Goal: Information Seeking & Learning: Learn about a topic

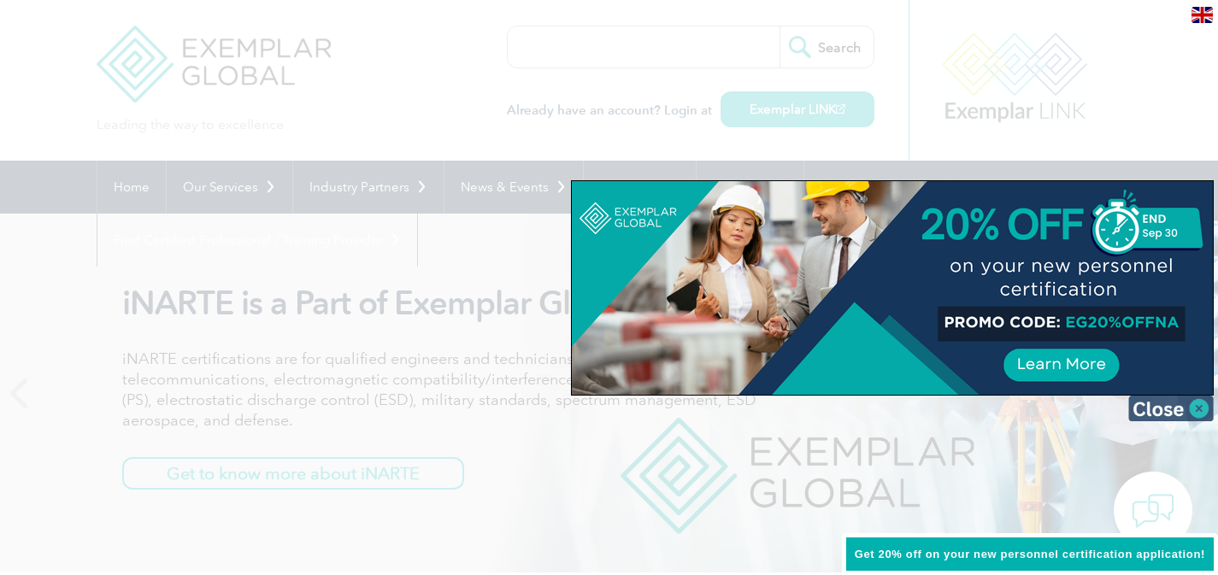
click at [1193, 401] on img at bounding box center [1170, 409] width 85 height 26
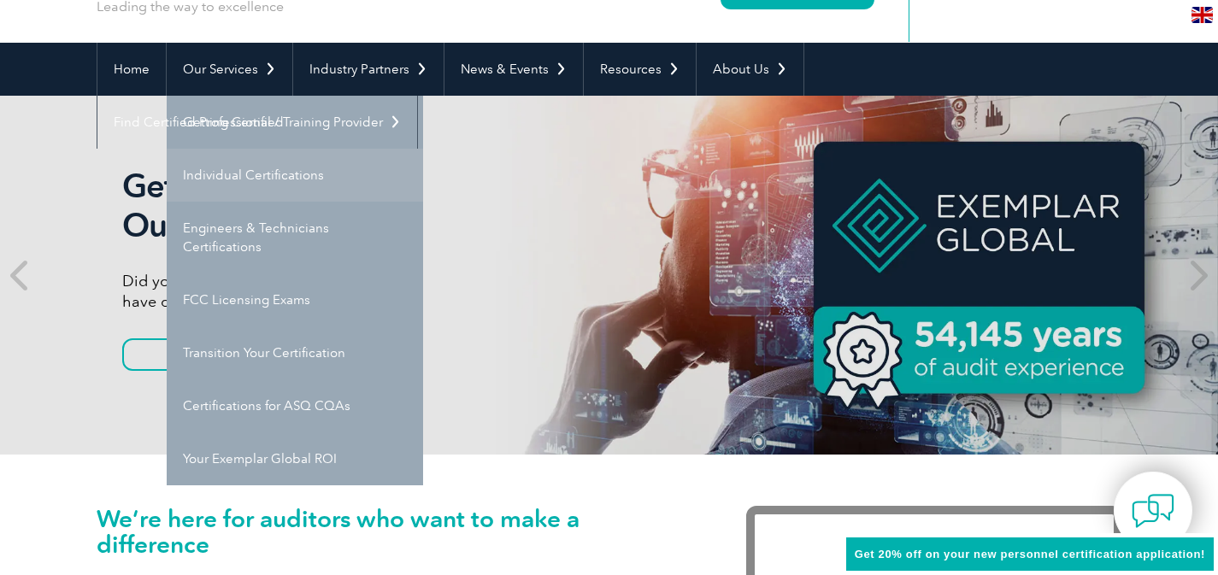
scroll to position [121, 0]
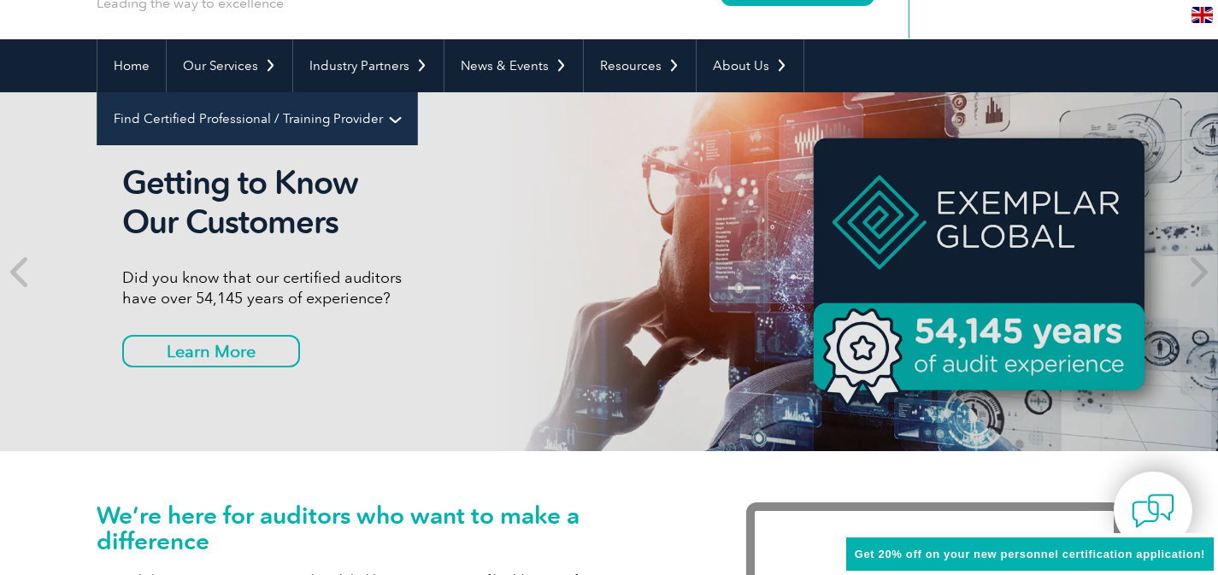
click at [417, 92] on link "Find Certified Professional / Training Provider" at bounding box center [257, 118] width 320 height 53
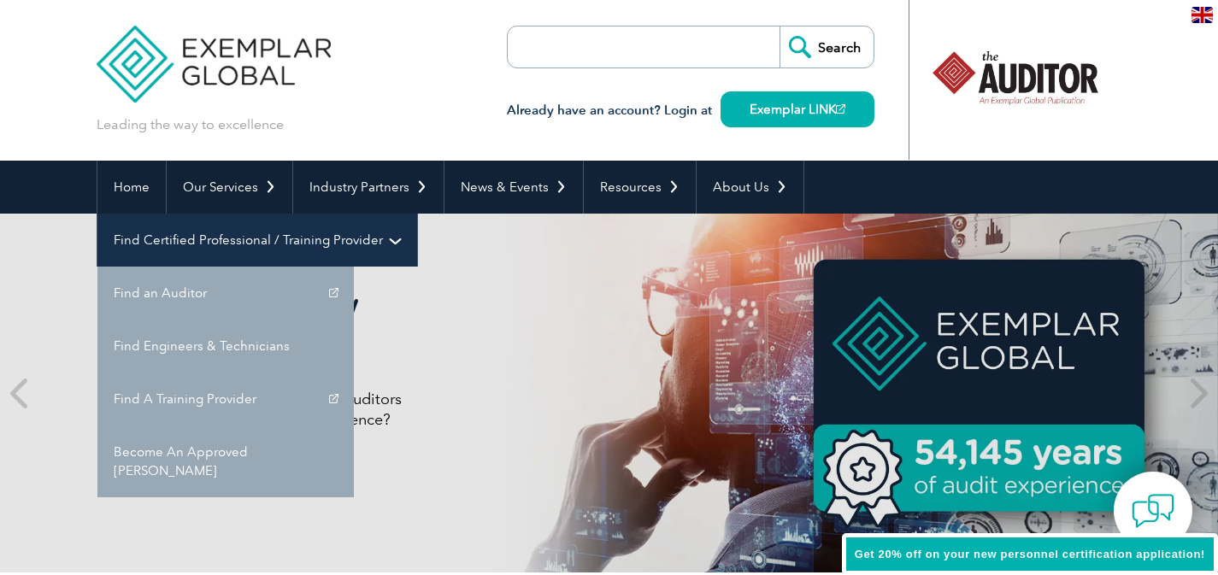
click at [417, 214] on link "Find Certified Professional / Training Provider" at bounding box center [257, 240] width 320 height 53
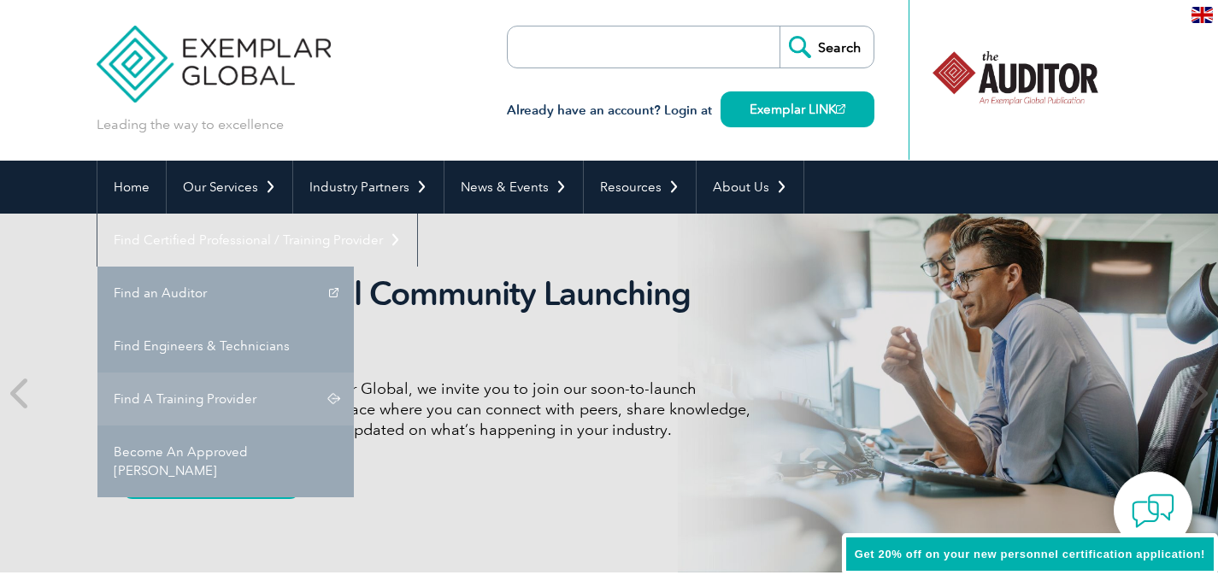
click at [354, 373] on link "Find A Training Provider" at bounding box center [225, 399] width 256 height 53
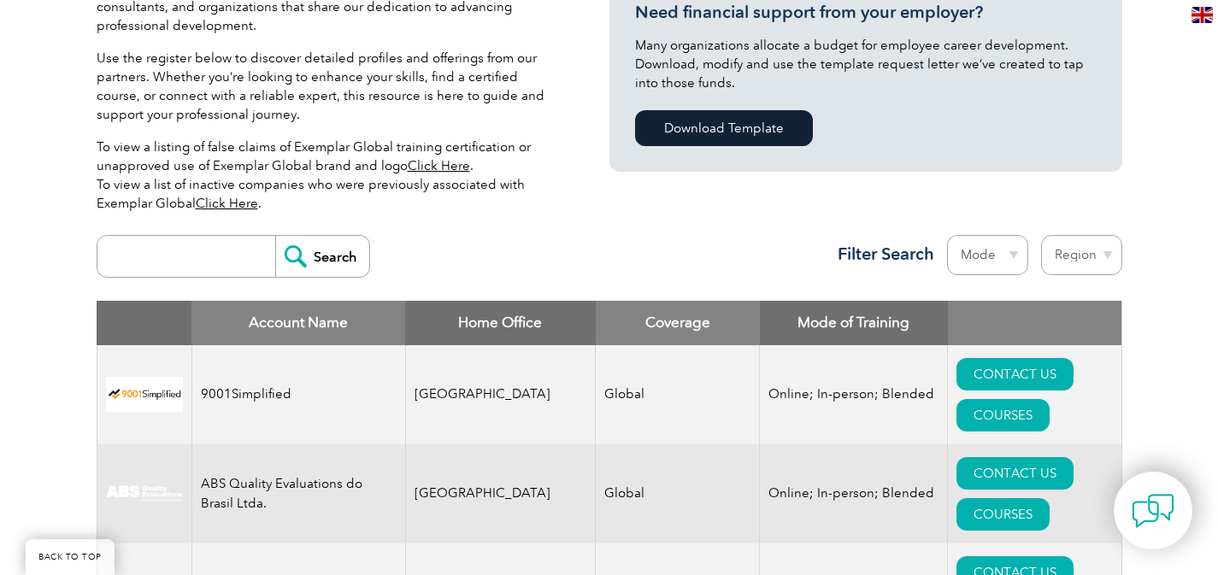
scroll to position [466, 0]
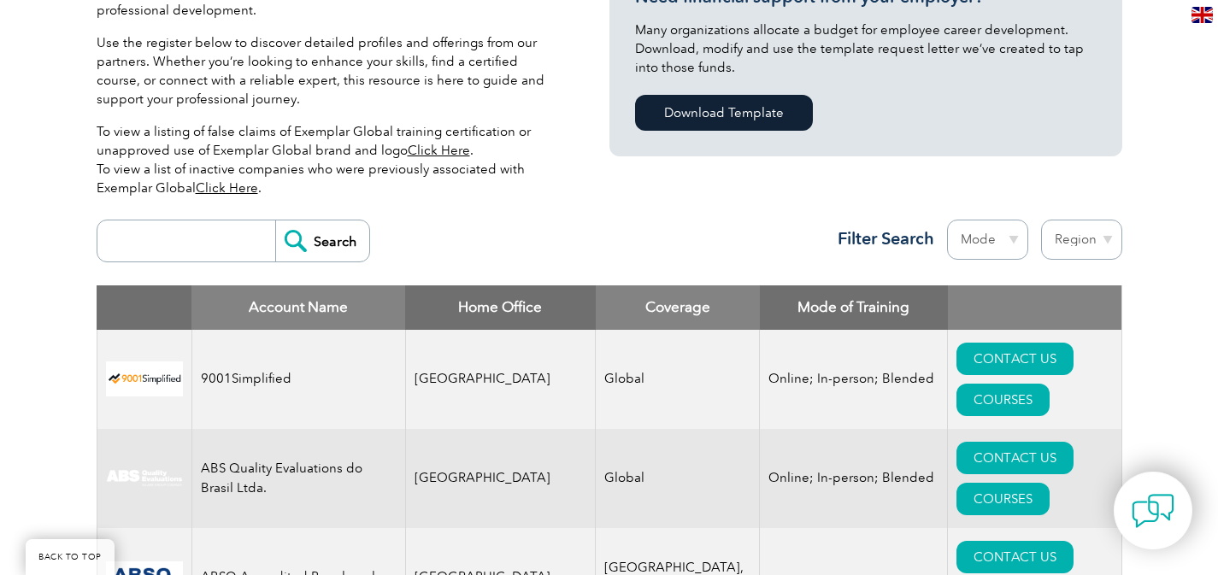
click at [197, 239] on input "search" at bounding box center [190, 241] width 169 height 41
paste input "13485"
type input "13485"
click at [279, 244] on input "Search" at bounding box center [322, 241] width 94 height 41
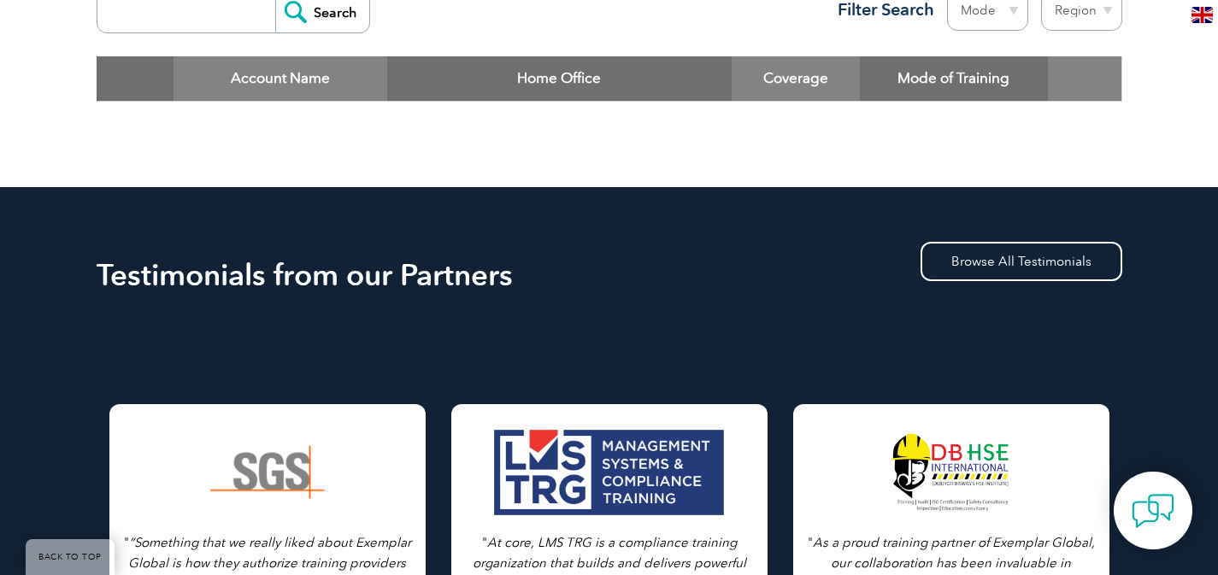
scroll to position [533, 0]
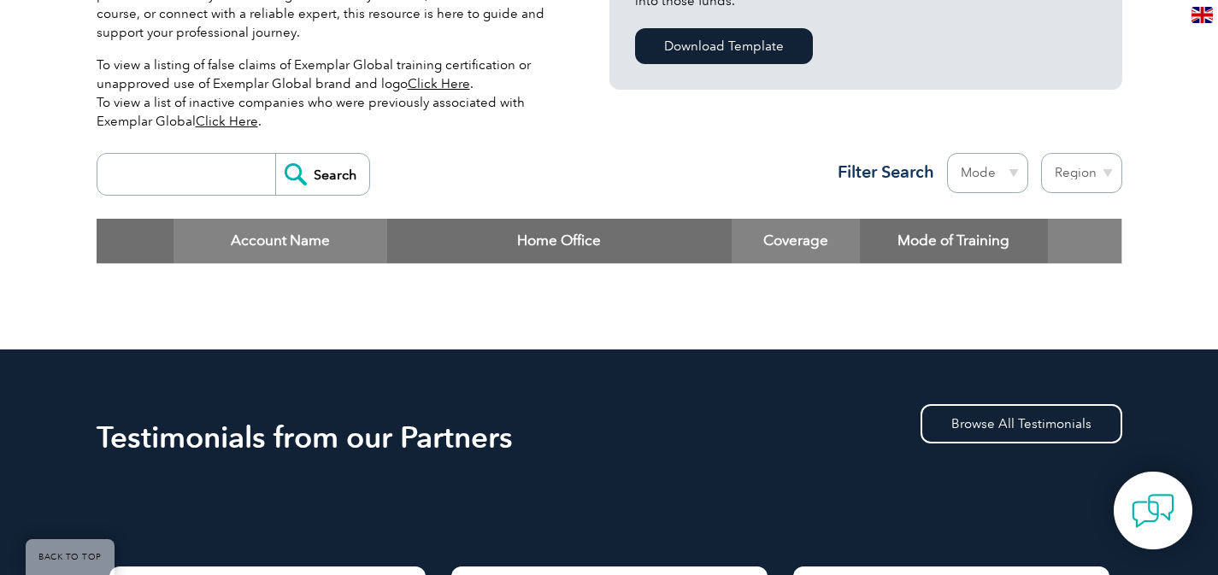
click at [174, 174] on input "search" at bounding box center [190, 174] width 169 height 41
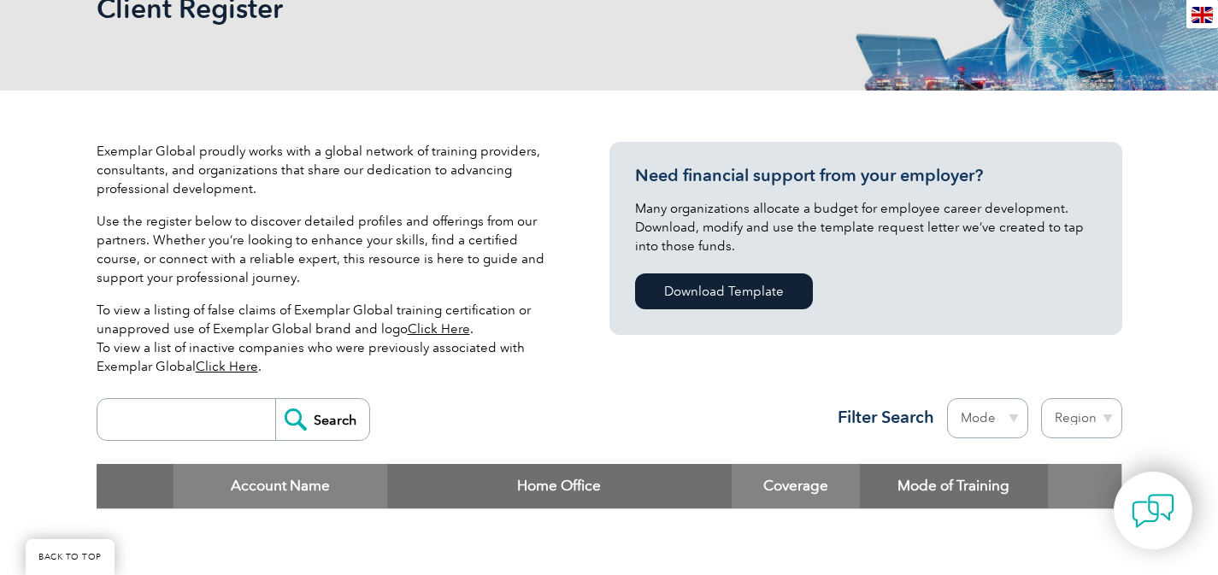
scroll to position [265, 0]
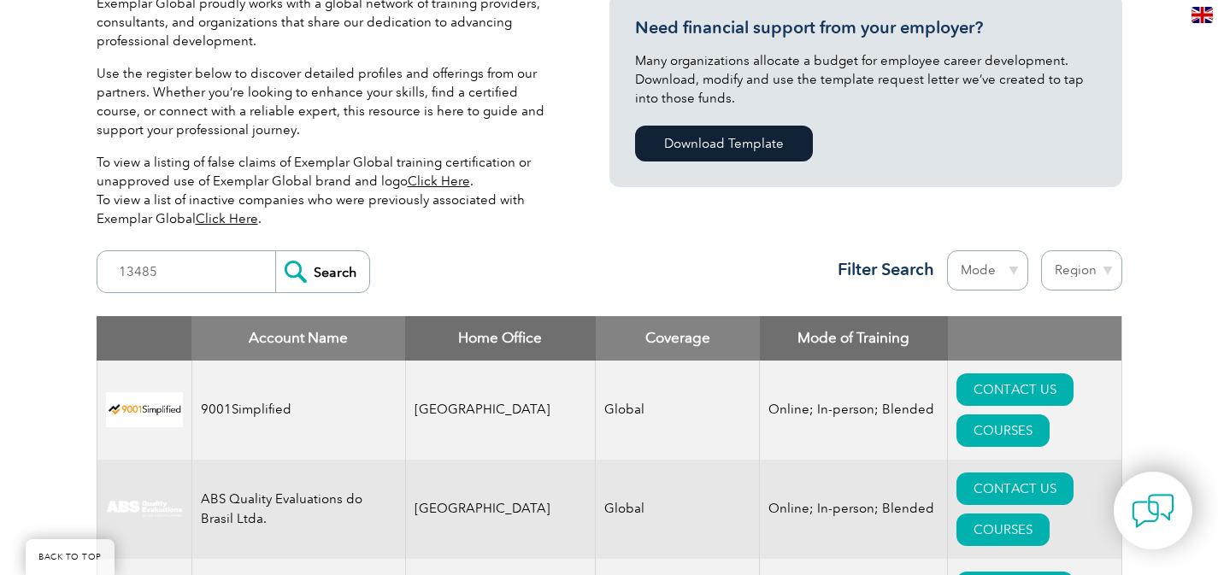
scroll to position [323, 0]
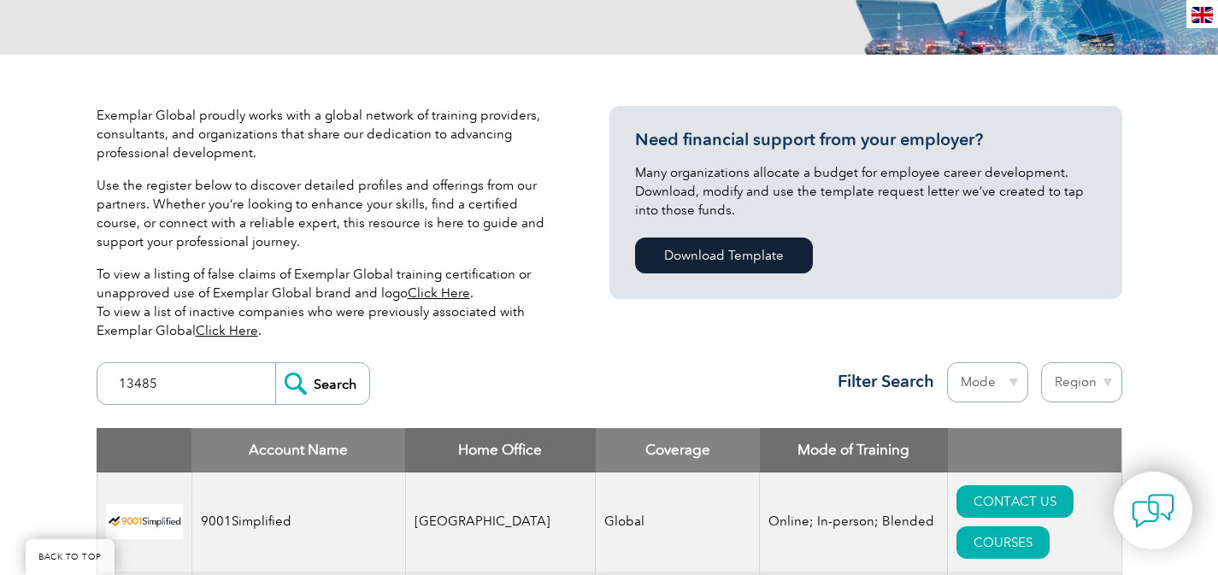
click at [174, 374] on input "13485" at bounding box center [190, 383] width 169 height 41
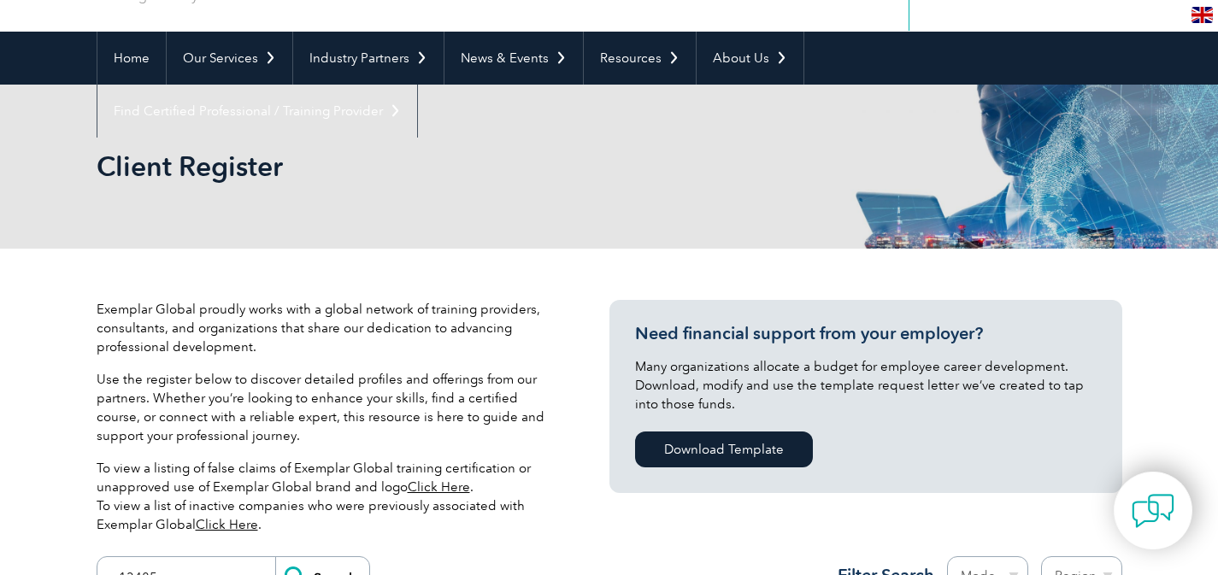
scroll to position [0, 0]
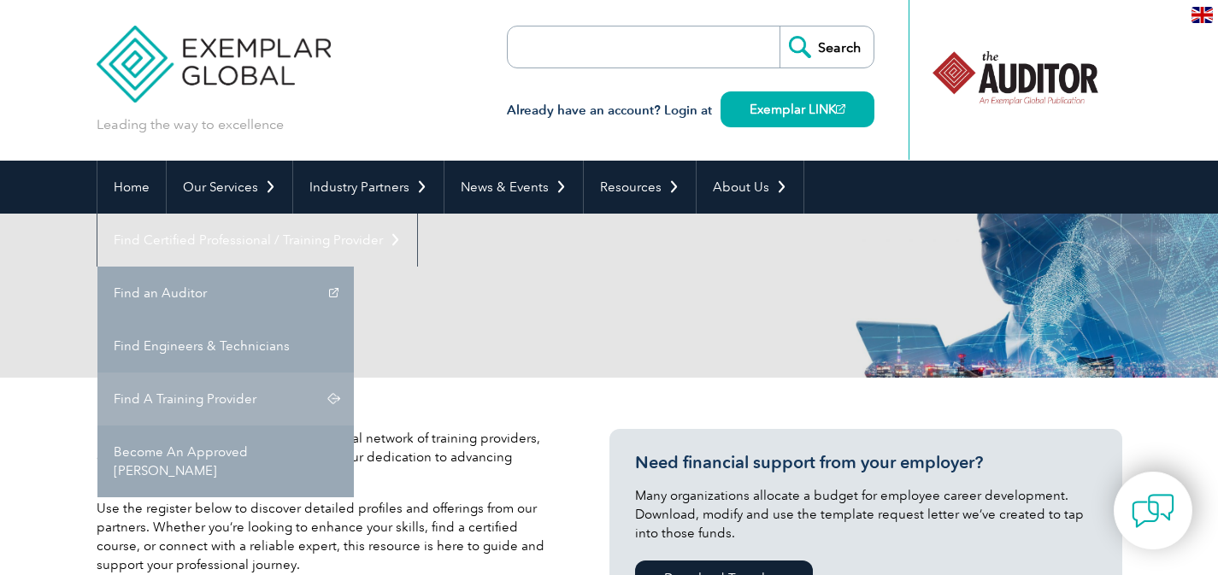
click at [354, 373] on link "Find A Training Provider" at bounding box center [225, 399] width 256 height 53
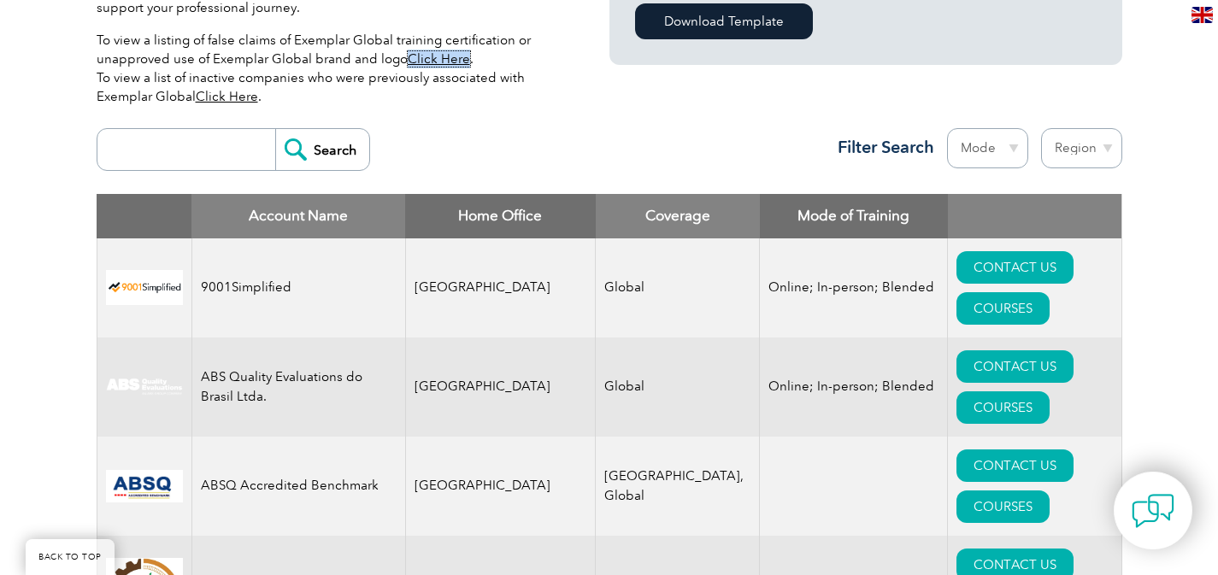
scroll to position [561, 0]
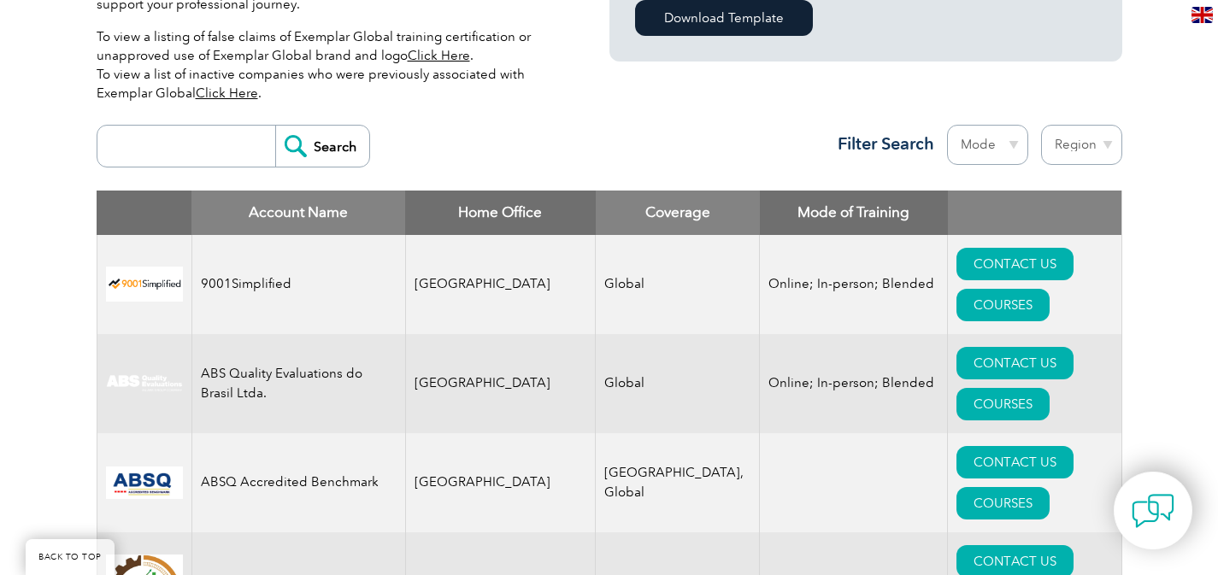
click at [207, 159] on input "search" at bounding box center [190, 146] width 169 height 41
click at [512, 151] on div "Search Region Australia Bahrain Bangladesh Brazil Canada Colombia Dominican Rep…" at bounding box center [610, 153] width 1026 height 74
click at [1004, 144] on select "Mode Online In-person Blended" at bounding box center [987, 145] width 81 height 40
click at [1061, 144] on select "Region Australia Bahrain Bangladesh Brazil Canada Colombia Dominican Republic E…" at bounding box center [1081, 145] width 81 height 40
select select "[GEOGRAPHIC_DATA]"
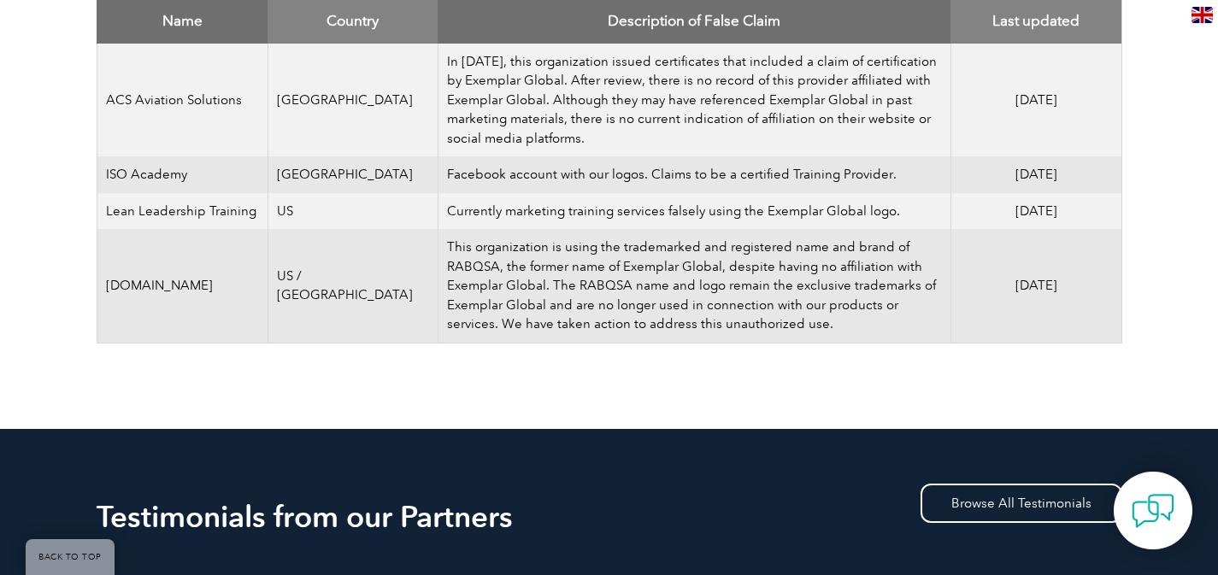
scroll to position [518, 0]
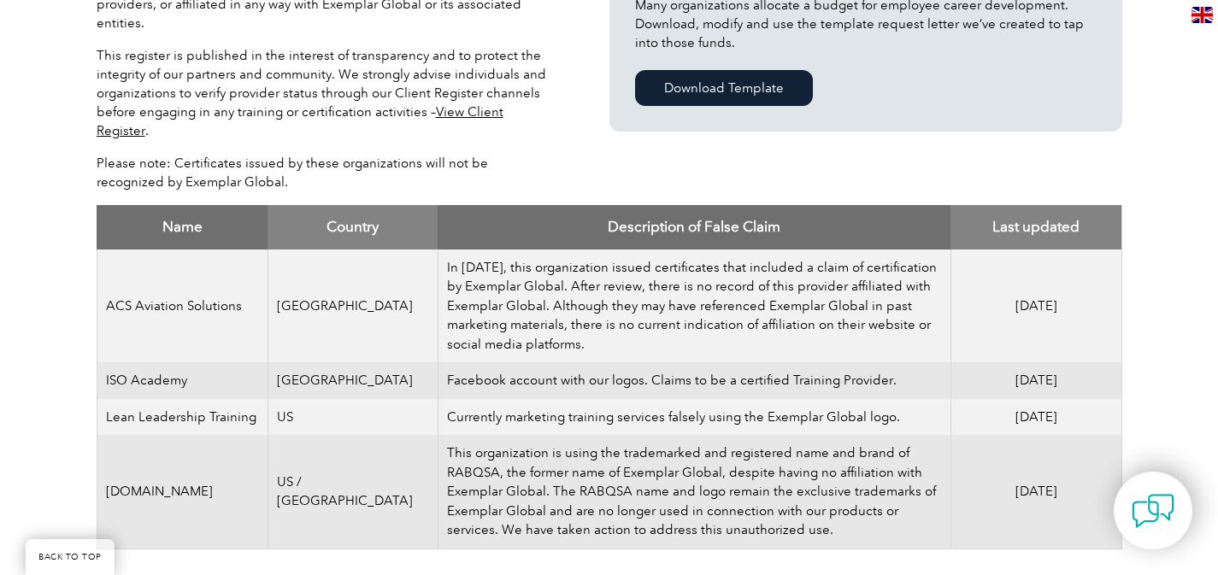
click at [163, 289] on td "ACS Aviation Solutions" at bounding box center [182, 307] width 171 height 114
copy tr "ACS Aviation Solutions"
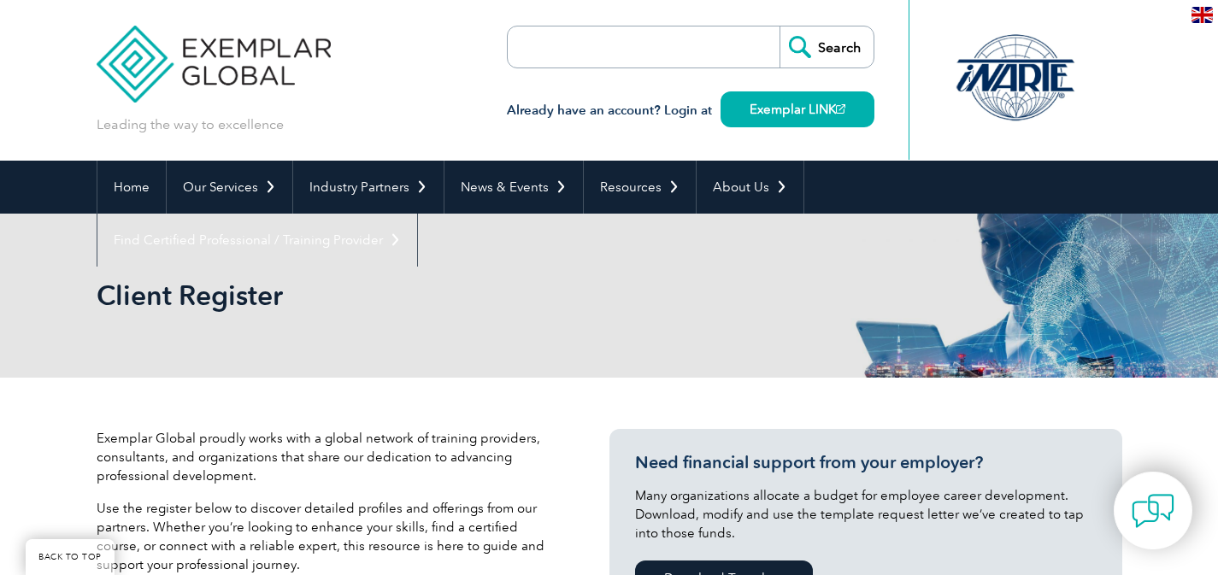
select select "[GEOGRAPHIC_DATA]"
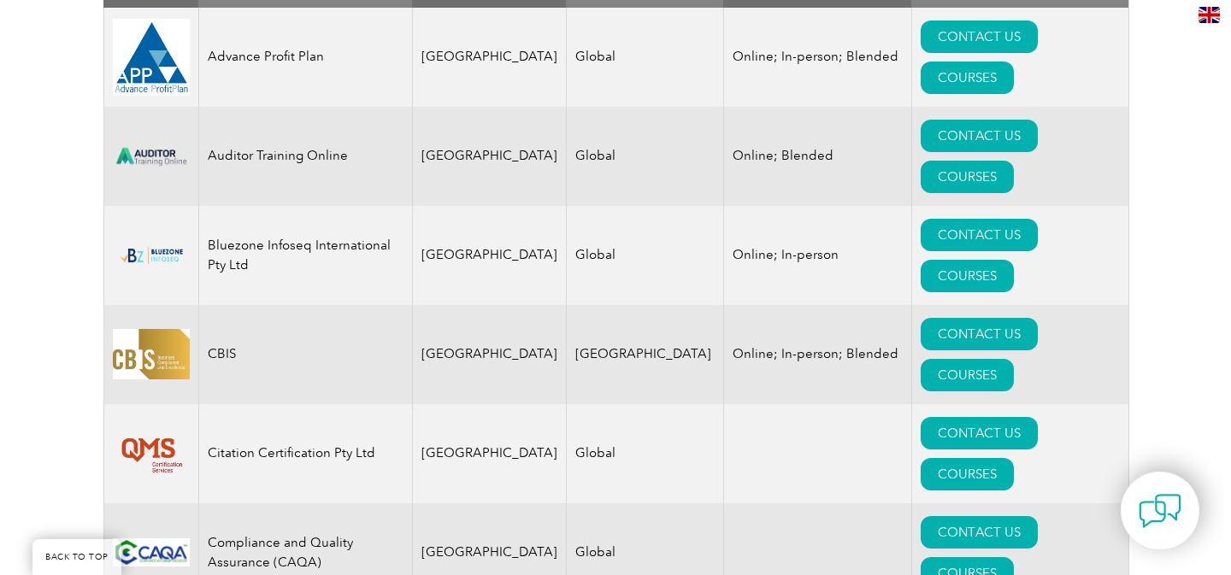
scroll to position [785, 0]
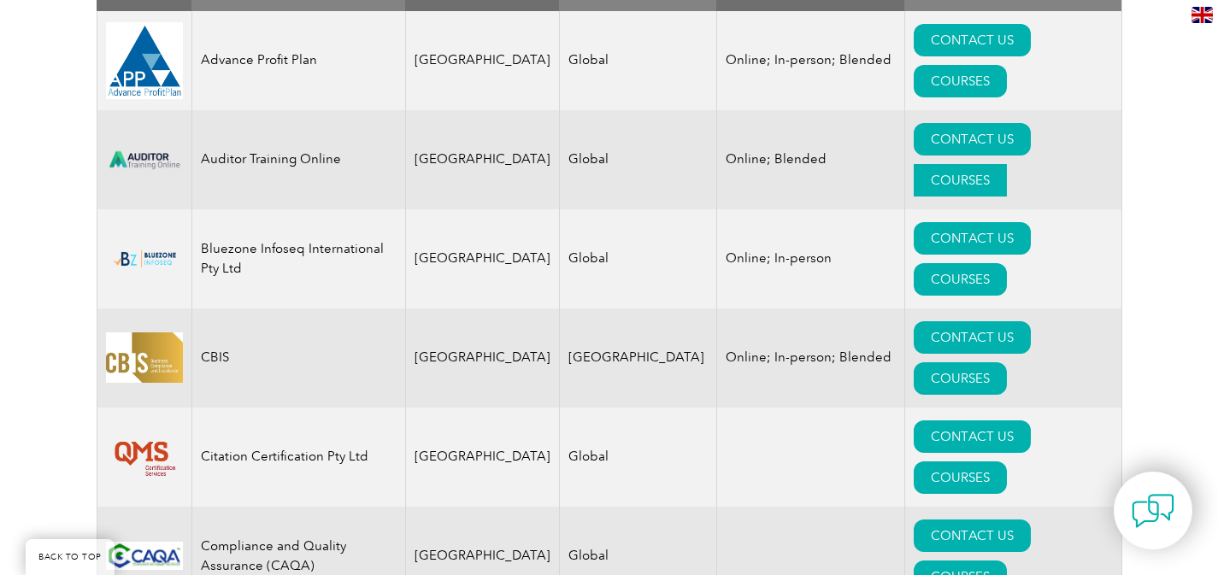
click at [1007, 164] on link "COURSES" at bounding box center [960, 180] width 93 height 32
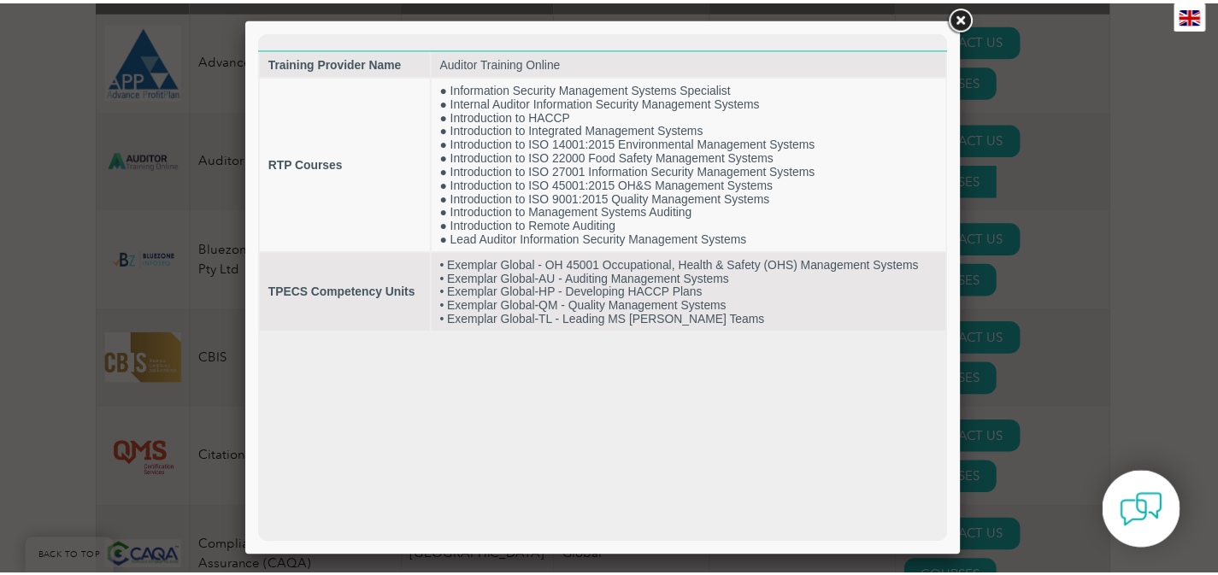
scroll to position [0, 0]
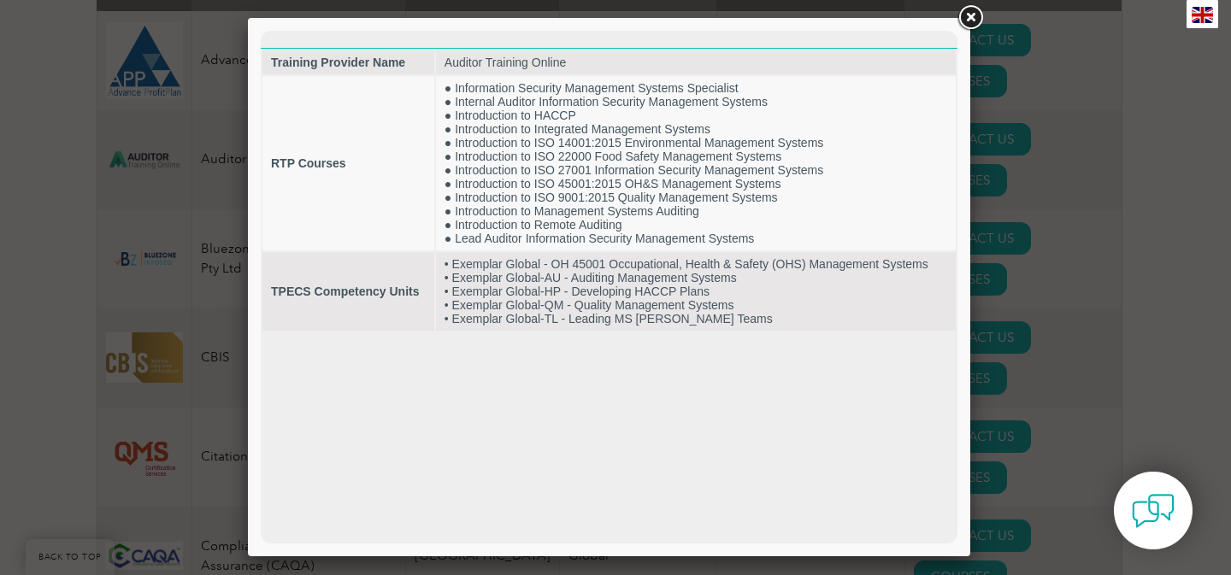
click at [959, 12] on link at bounding box center [970, 18] width 31 height 31
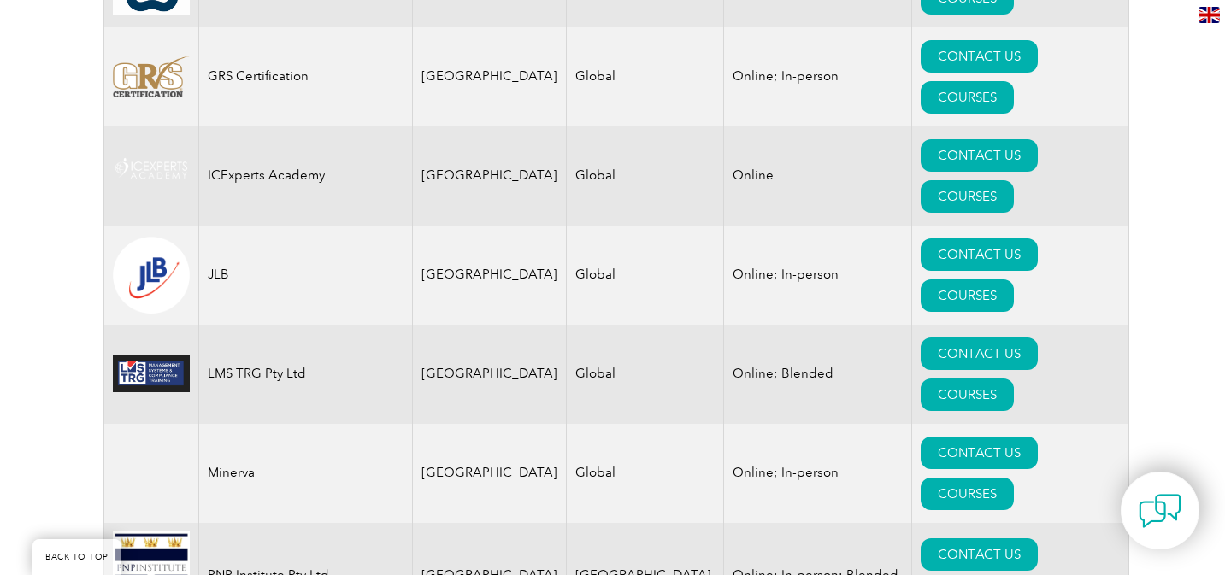
scroll to position [1762, 0]
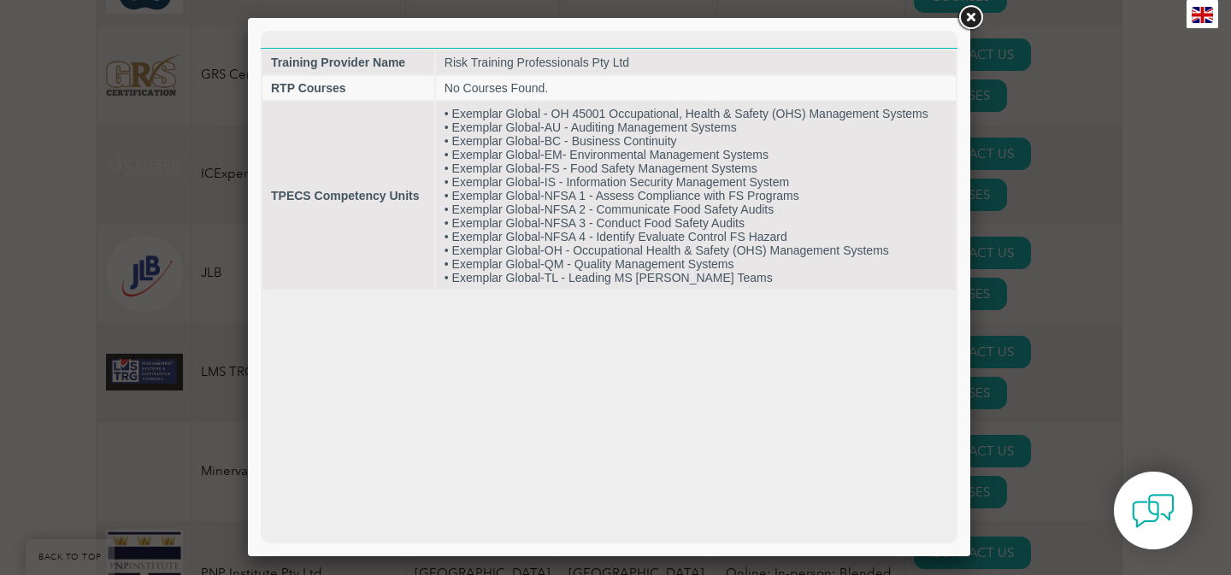
scroll to position [0, 0]
click at [963, 18] on link at bounding box center [970, 18] width 31 height 31
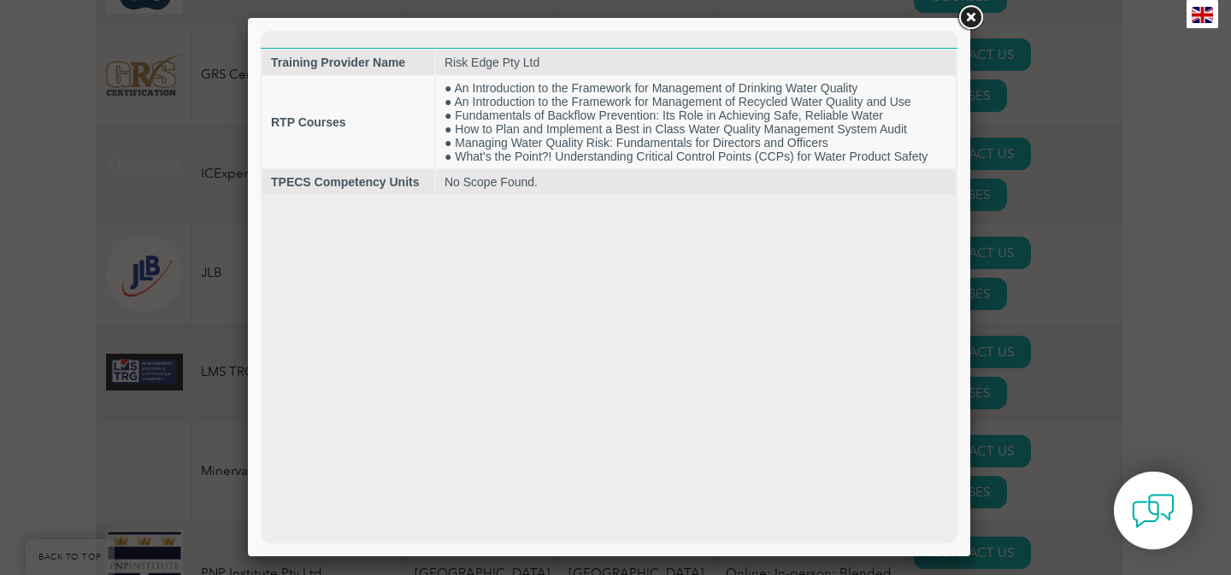
click at [969, 15] on link at bounding box center [970, 18] width 31 height 31
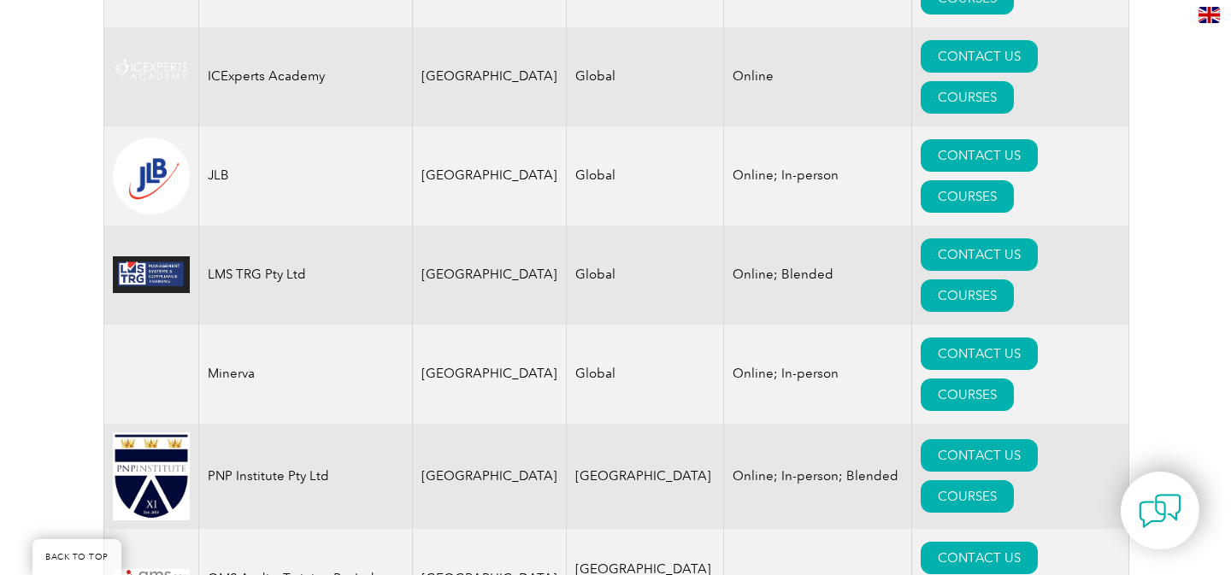
scroll to position [1929, 0]
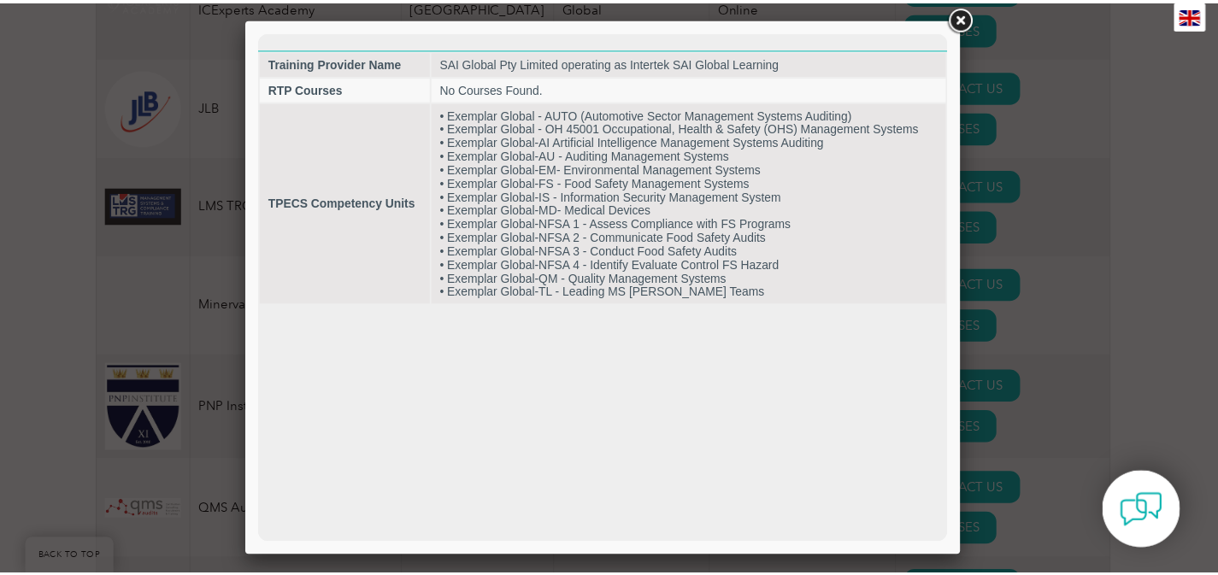
scroll to position [0, 0]
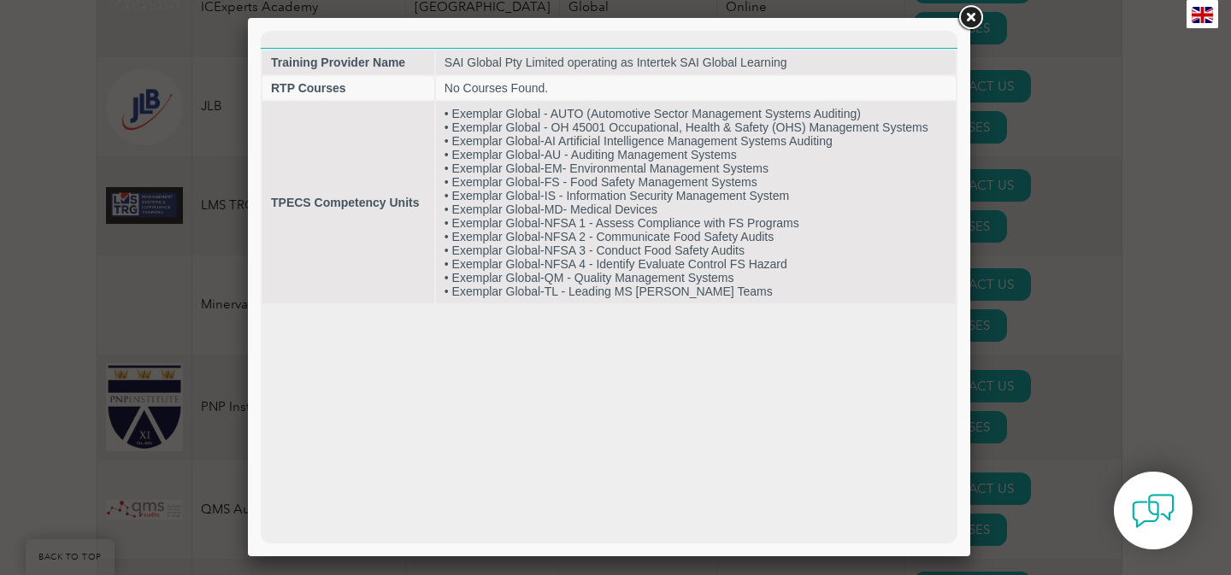
click at [969, 21] on link at bounding box center [970, 18] width 31 height 31
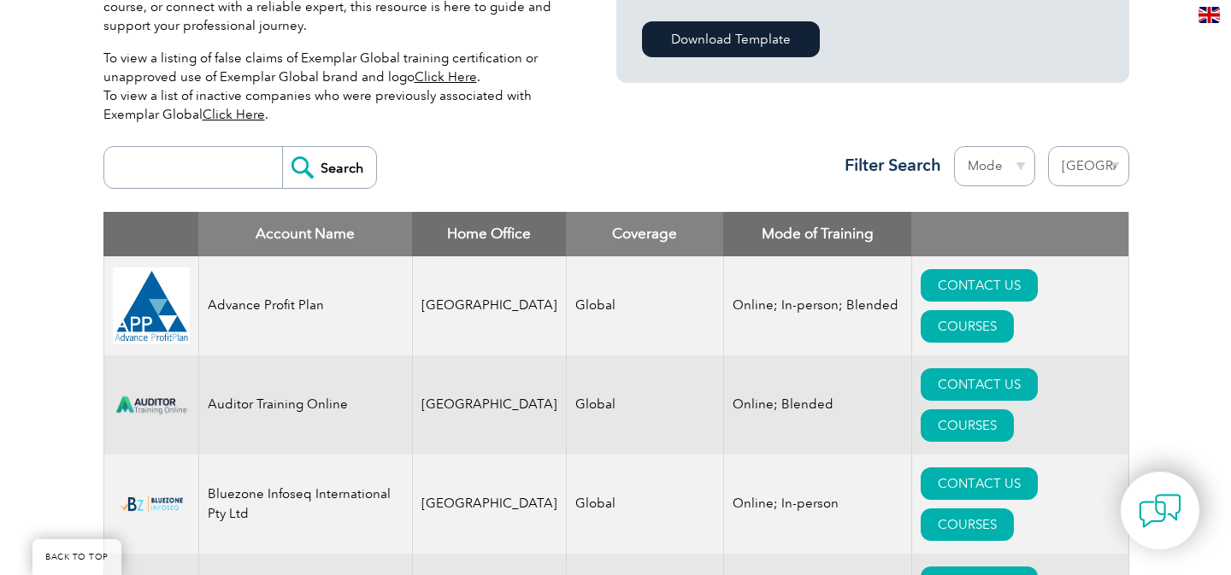
scroll to position [739, 0]
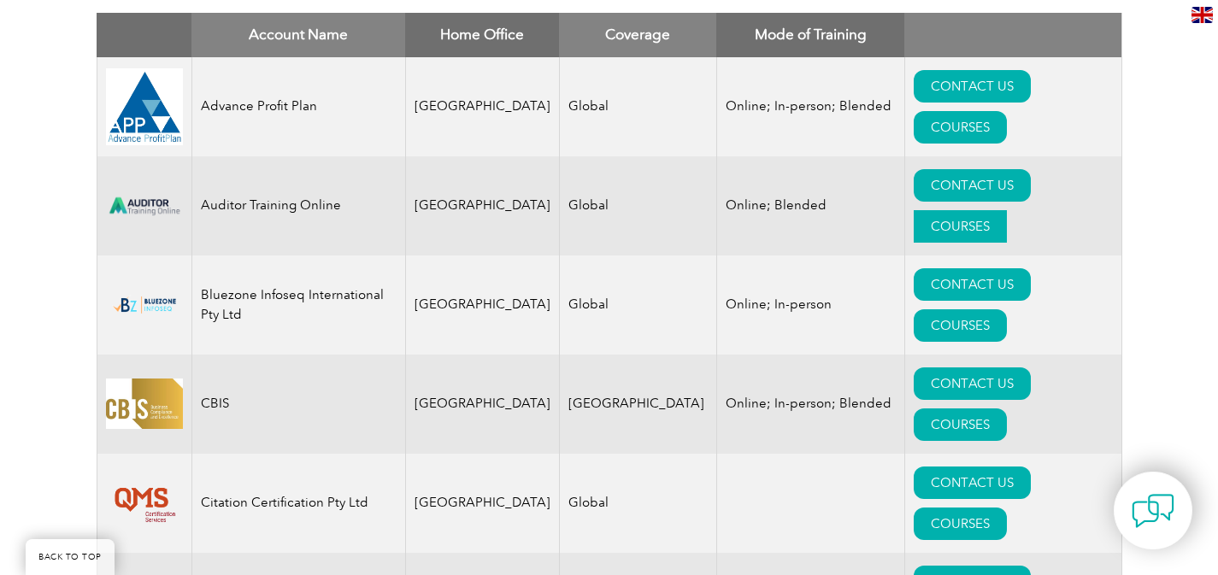
click at [1007, 210] on link "COURSES" at bounding box center [960, 226] width 93 height 32
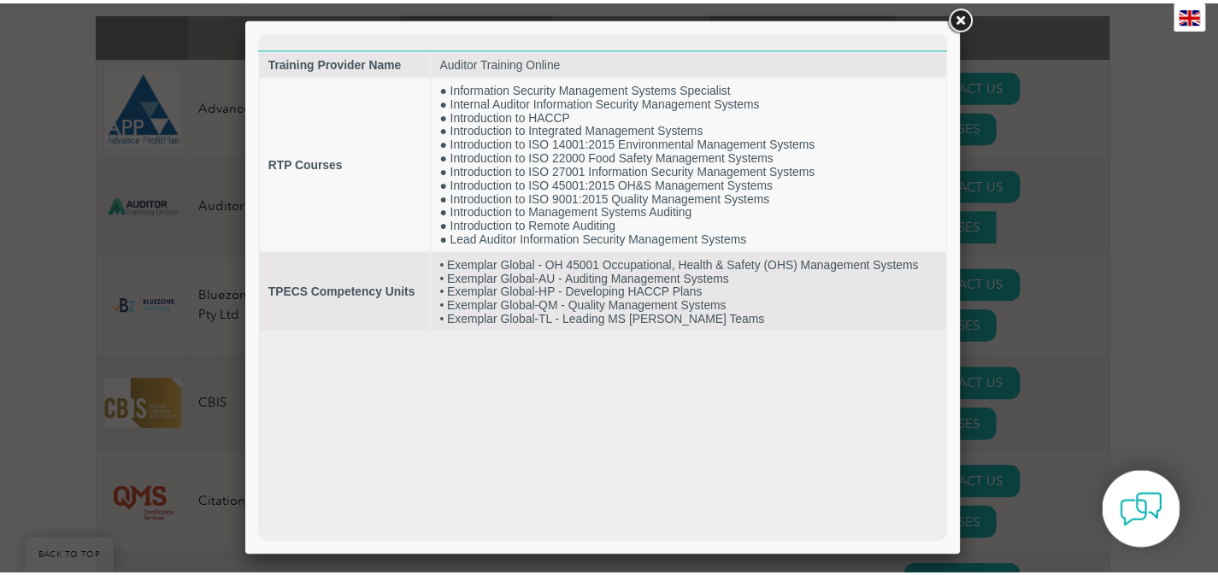
scroll to position [0, 0]
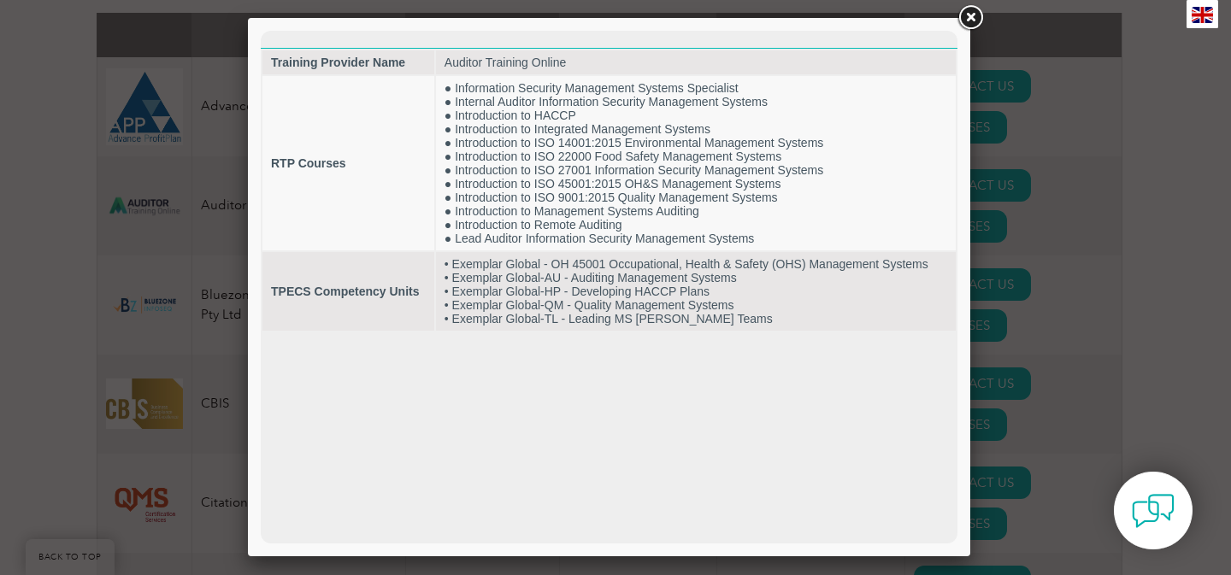
click at [975, 19] on link at bounding box center [970, 18] width 31 height 31
